Goal: Communication & Community: Answer question/provide support

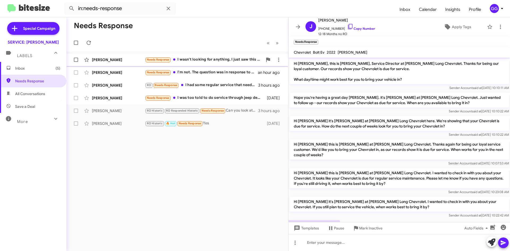
scroll to position [58, 0]
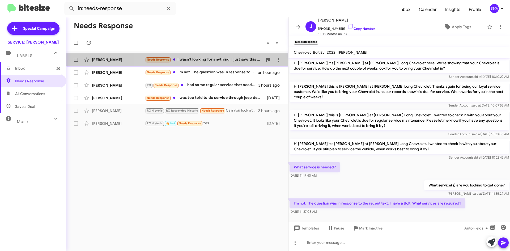
click at [240, 59] on div "Needs Response I wasn't looking for anything, I just saw this message and respo…" at bounding box center [204, 60] width 118 height 6
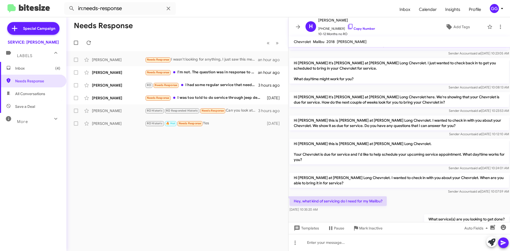
scroll to position [258, 0]
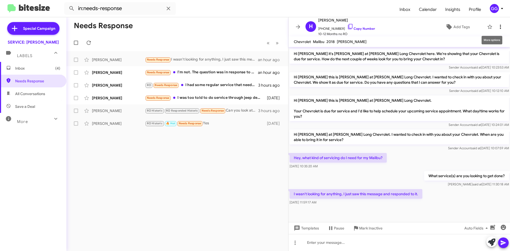
click at [498, 26] on icon at bounding box center [501, 27] width 6 height 6
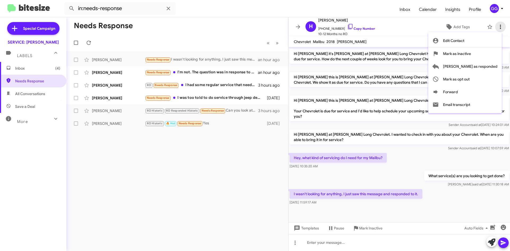
click at [496, 26] on div at bounding box center [255, 125] width 510 height 251
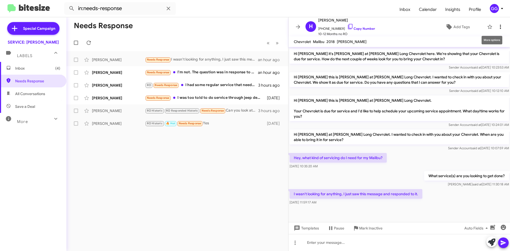
click at [498, 25] on icon at bounding box center [501, 27] width 6 height 6
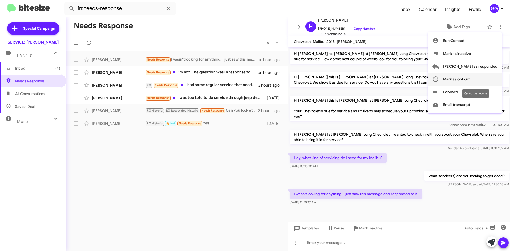
click at [470, 79] on span "Mark as opt out" at bounding box center [456, 79] width 27 height 13
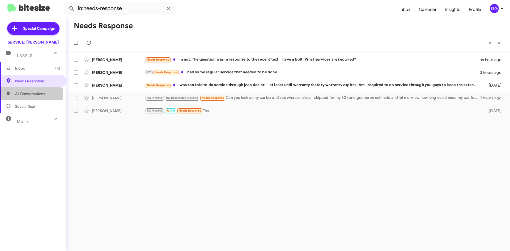
click at [27, 93] on span "All Conversations" at bounding box center [30, 93] width 30 height 5
type input "in:all-conversations"
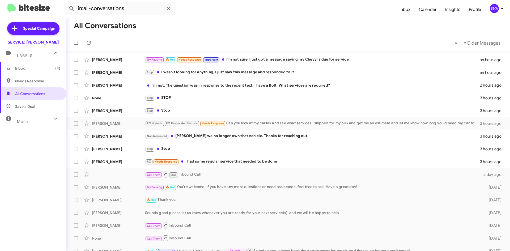
click at [21, 67] on span "Inbox (4)" at bounding box center [37, 68] width 45 height 5
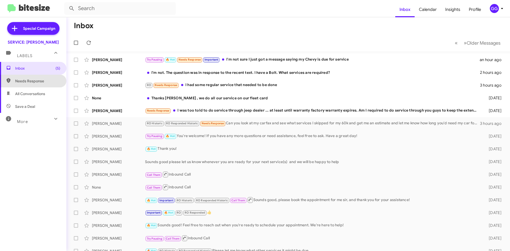
click at [33, 78] on span "Needs Response" at bounding box center [33, 81] width 66 height 13
type input "in:needs-response"
